Goal: Register for event/course

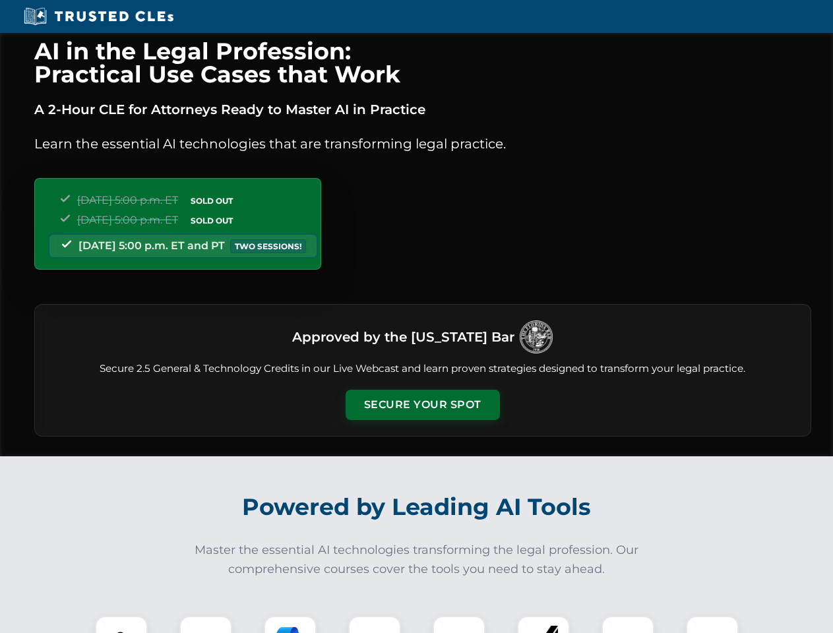
click at [422, 405] on button "Secure Your Spot" at bounding box center [423, 405] width 154 height 30
click at [121, 625] on img at bounding box center [121, 643] width 38 height 38
click at [206, 625] on div at bounding box center [205, 642] width 53 height 53
click at [290, 625] on div at bounding box center [290, 642] width 53 height 53
click at [375, 625] on img at bounding box center [374, 642] width 37 height 37
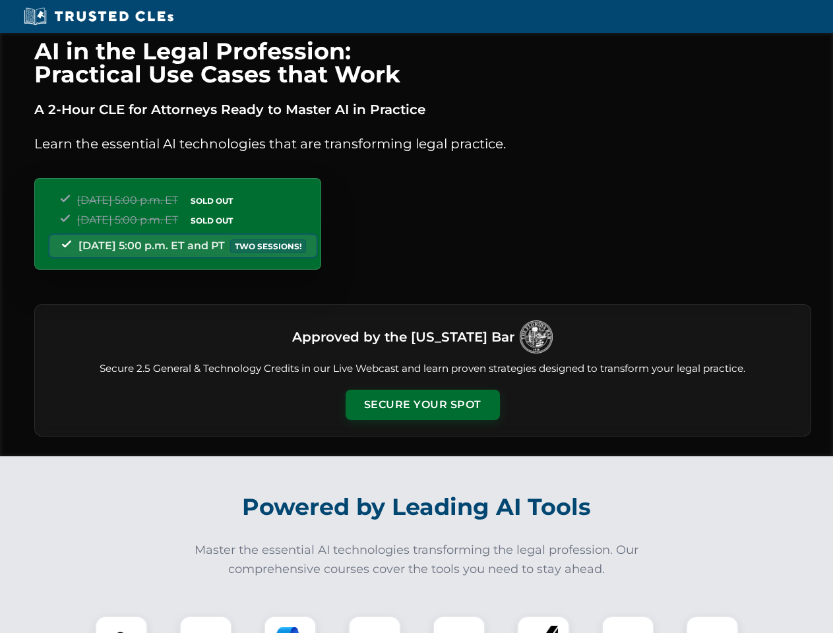
click at [459, 625] on div at bounding box center [459, 642] width 53 height 53
click at [544, 625] on div at bounding box center [543, 642] width 53 height 53
